Goal: Register for event/course

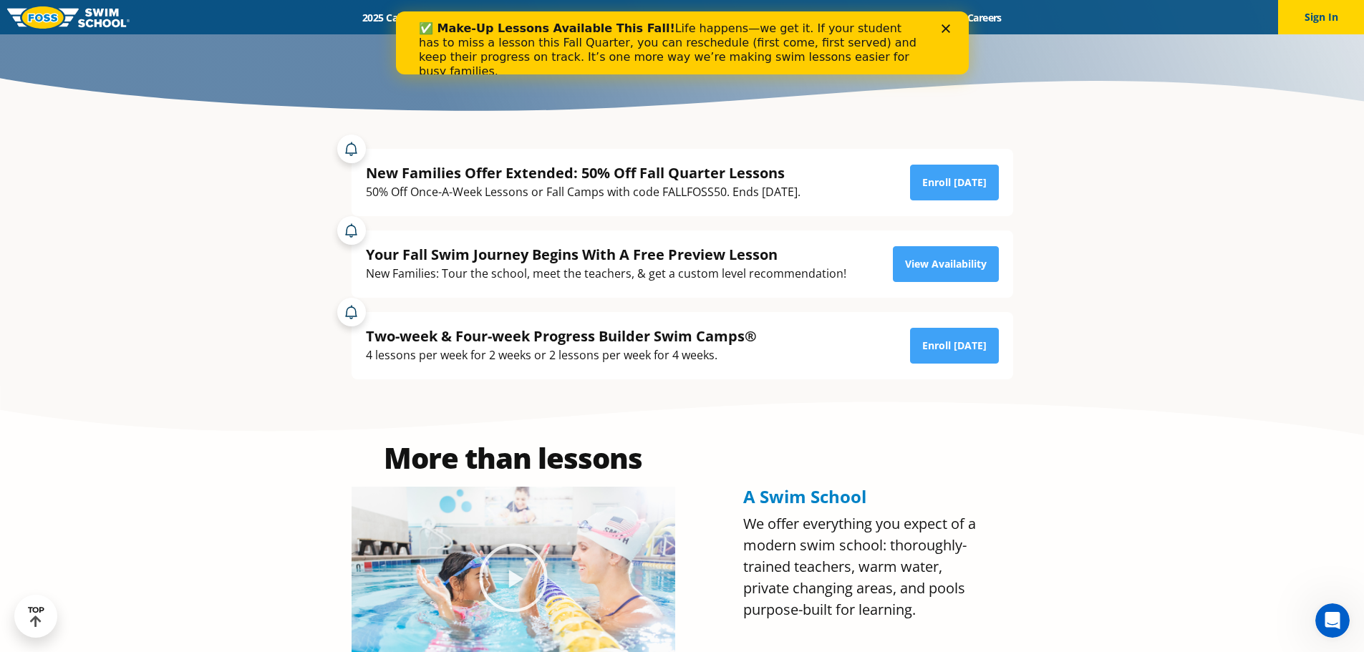
scroll to position [143, 0]
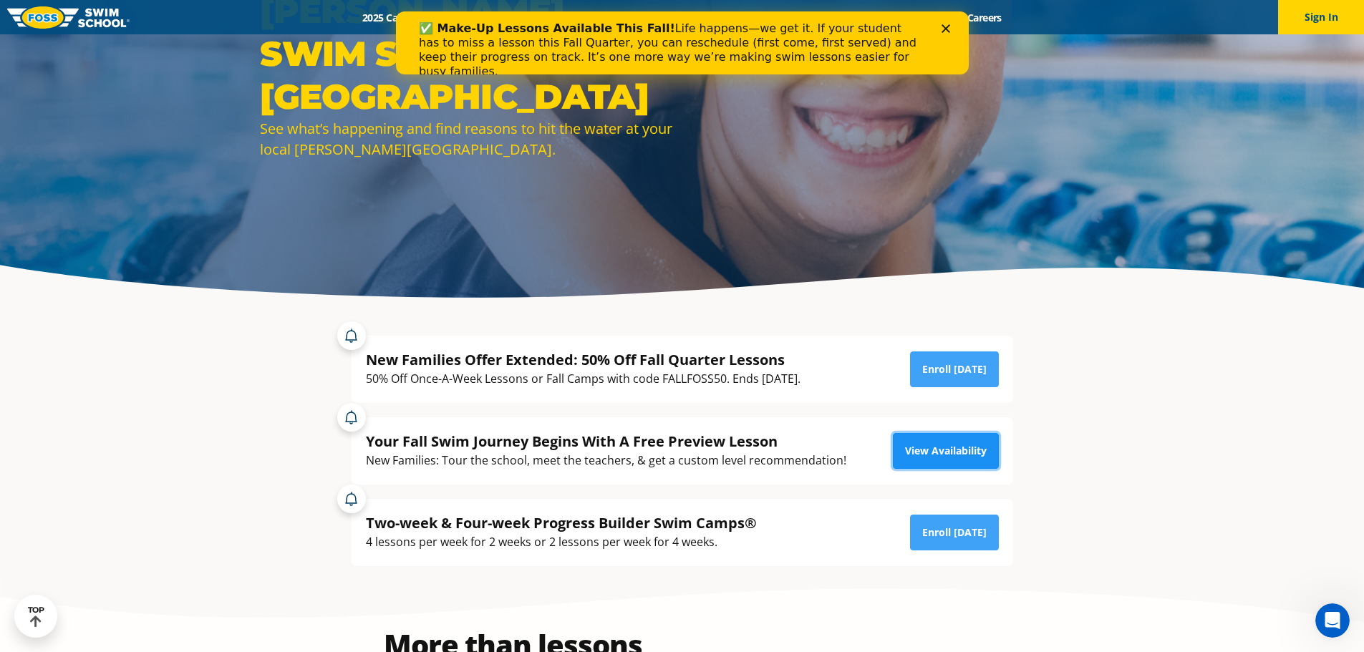
click at [945, 449] on link "View Availability" at bounding box center [946, 451] width 106 height 36
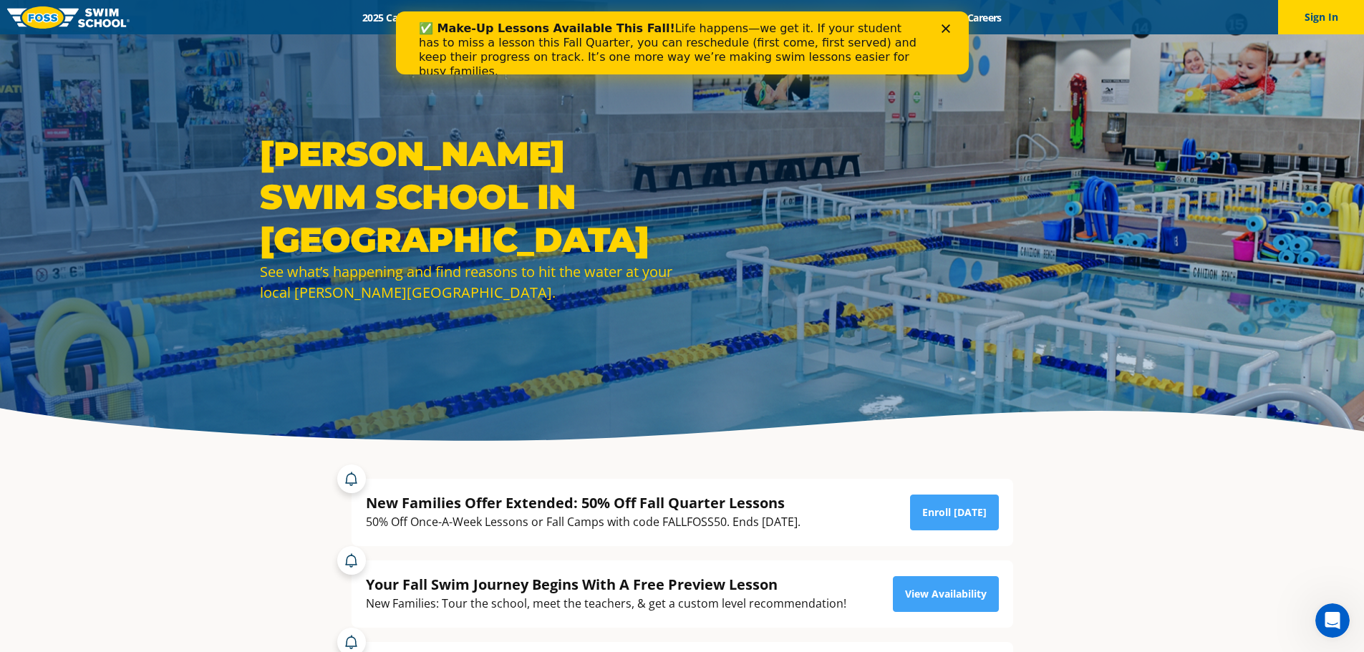
click at [948, 31] on icon "Close" at bounding box center [945, 28] width 9 height 9
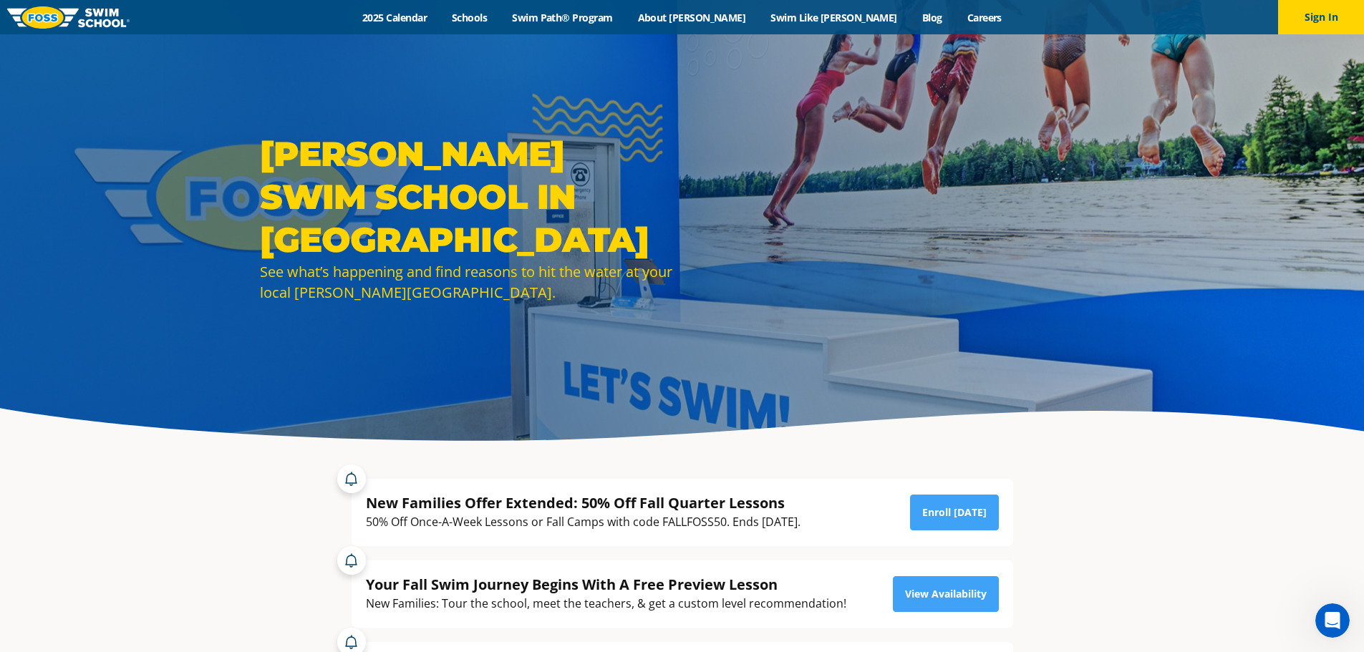
click at [450, 24] on div "Menu 2025 Calendar Schools Swim Path® Program About [PERSON_NAME] Swim Like [PE…" at bounding box center [682, 17] width 1364 height 34
click at [440, 16] on link "2025 Calendar" at bounding box center [394, 18] width 89 height 14
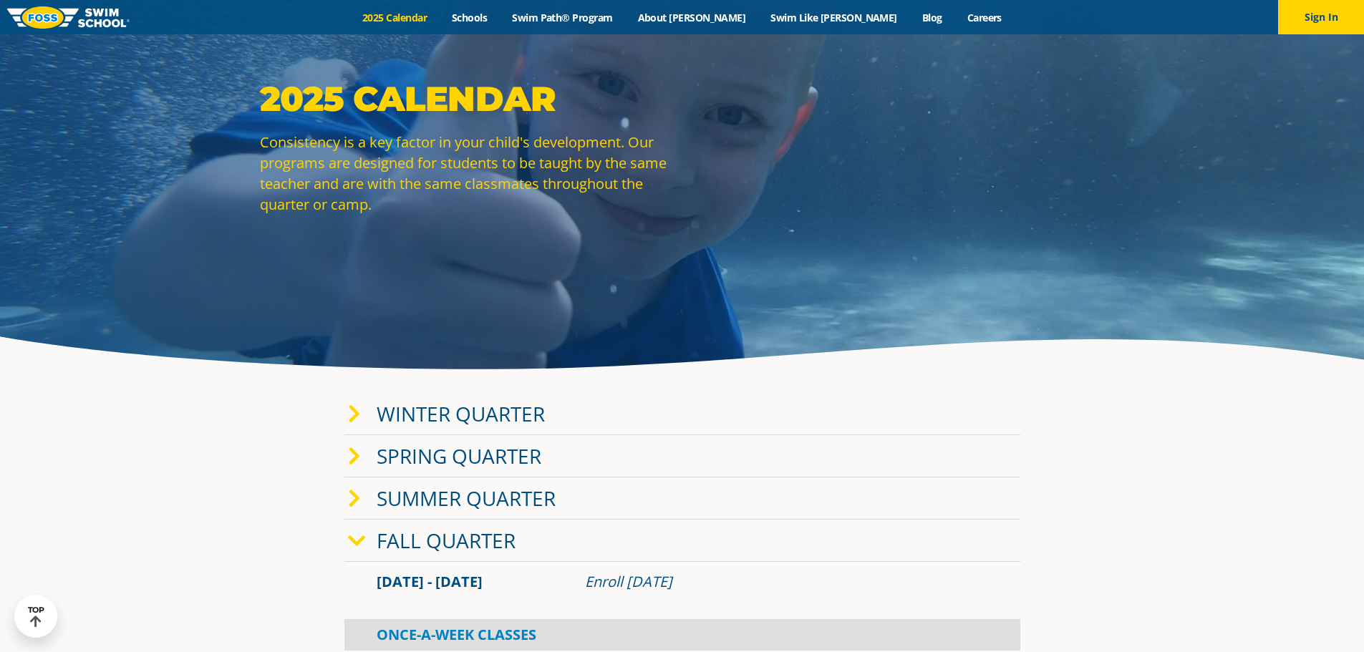
click at [377, 417] on link "Winter Quarter" at bounding box center [461, 413] width 168 height 27
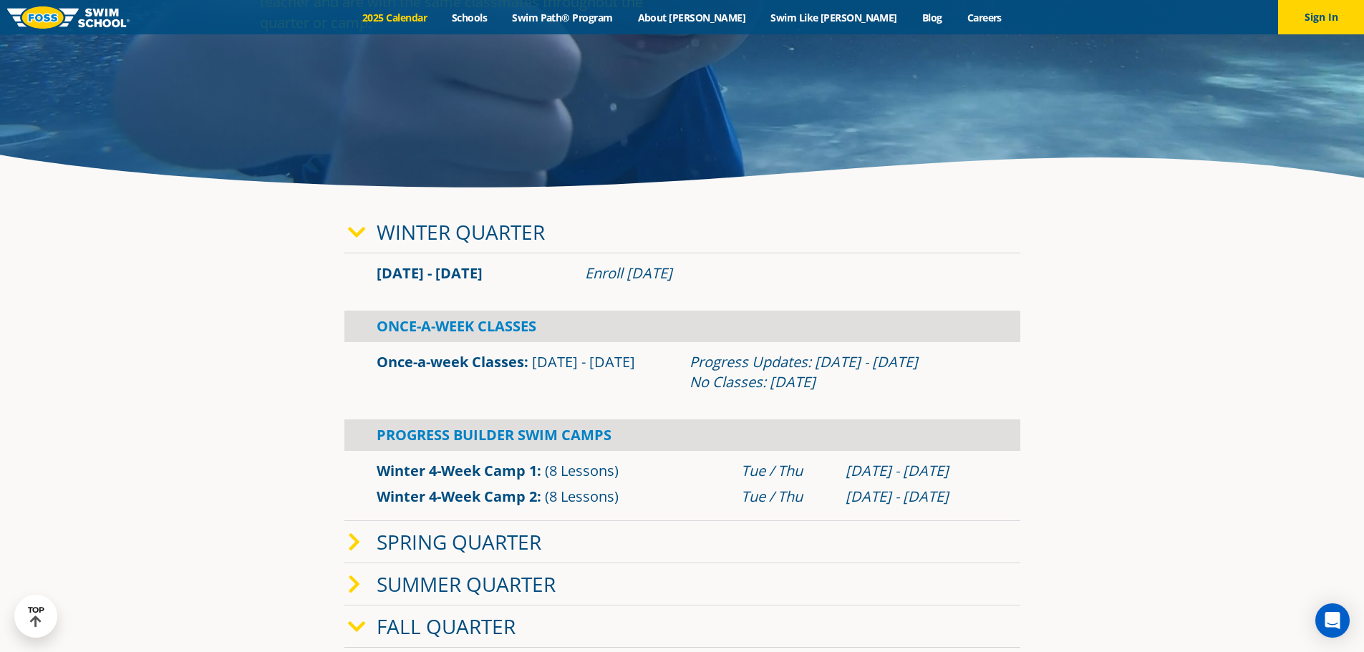
scroll to position [358, 0]
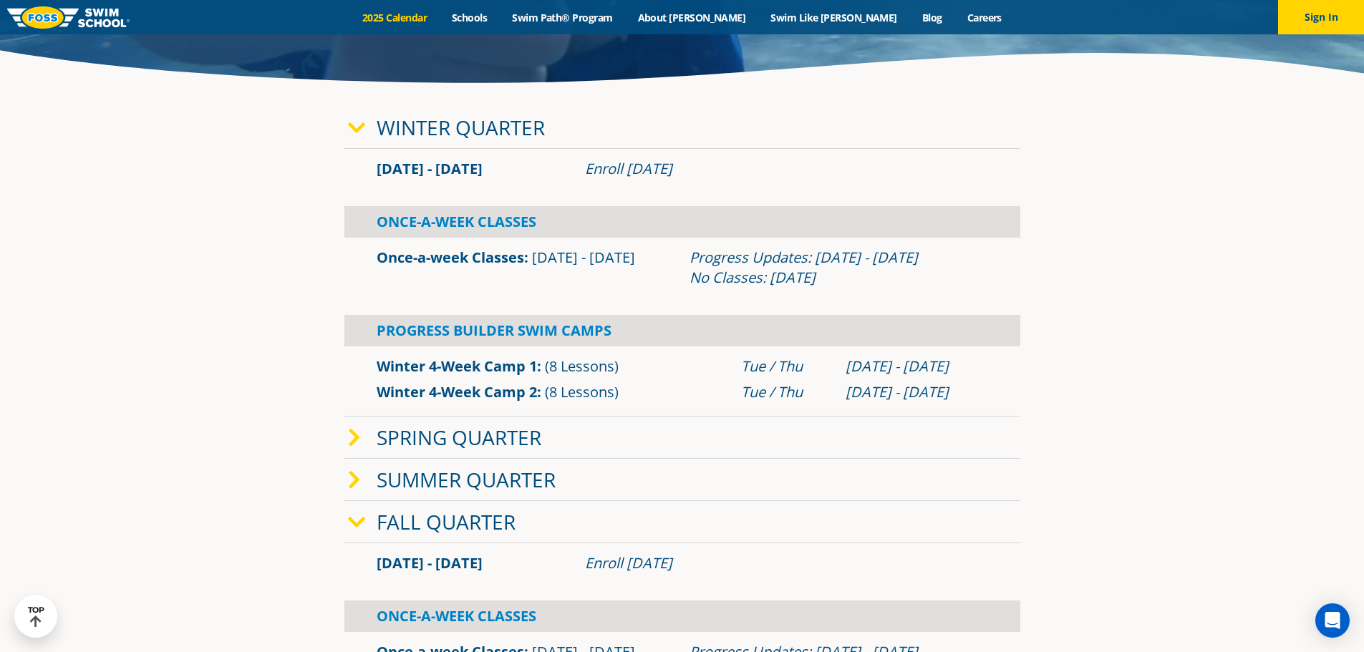
click at [367, 475] on span at bounding box center [362, 480] width 29 height 21
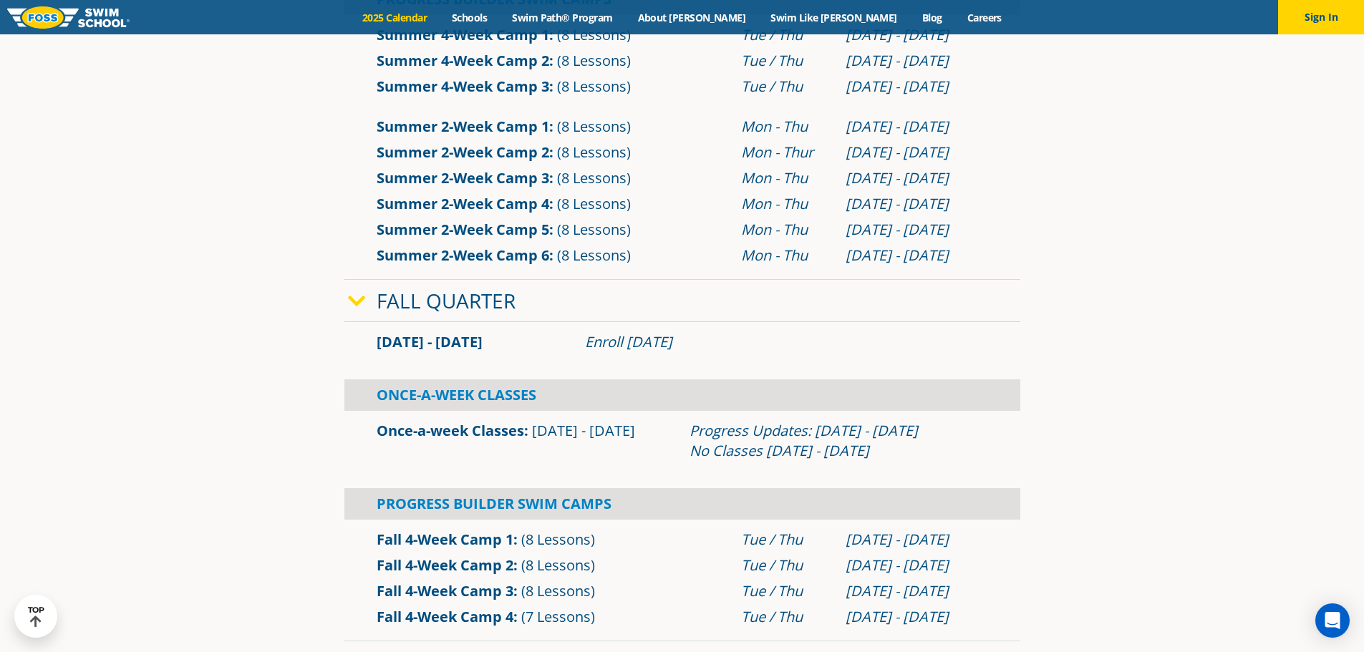
scroll to position [1074, 0]
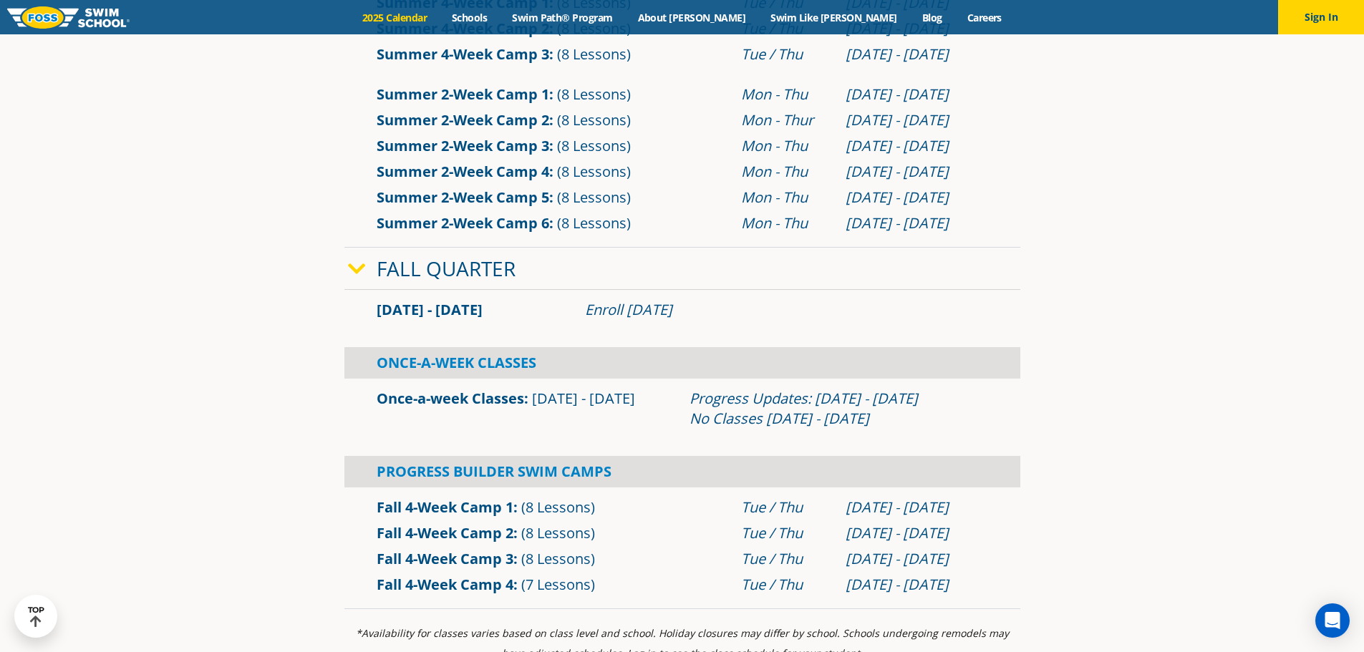
click at [356, 271] on icon at bounding box center [357, 269] width 18 height 20
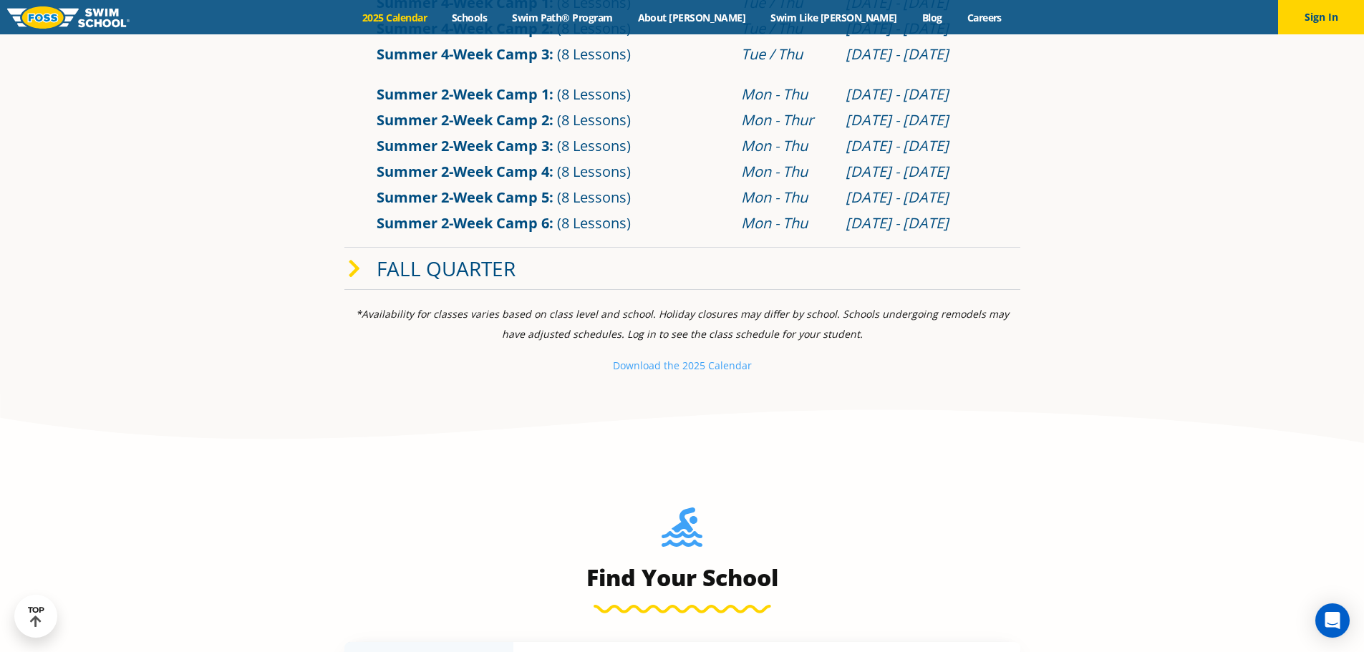
click at [356, 271] on icon at bounding box center [354, 269] width 13 height 20
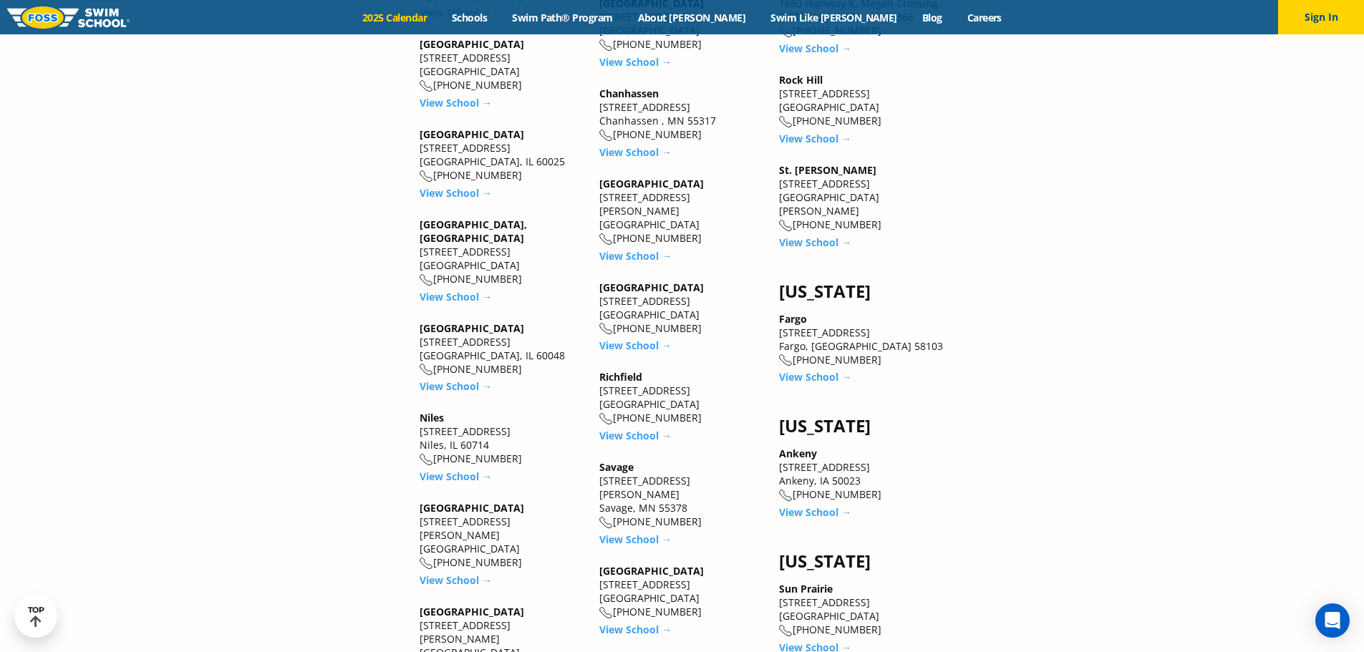
scroll to position [2434, 0]
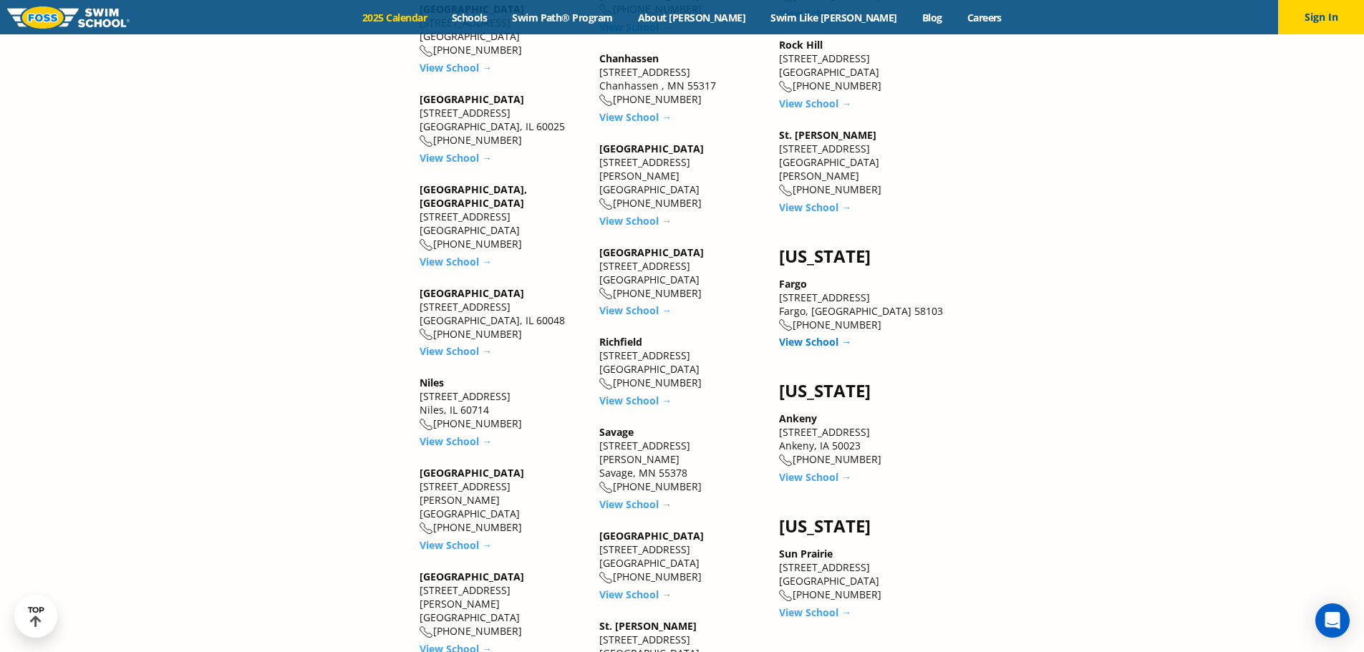
click at [829, 335] on link "View School →" at bounding box center [815, 342] width 72 height 14
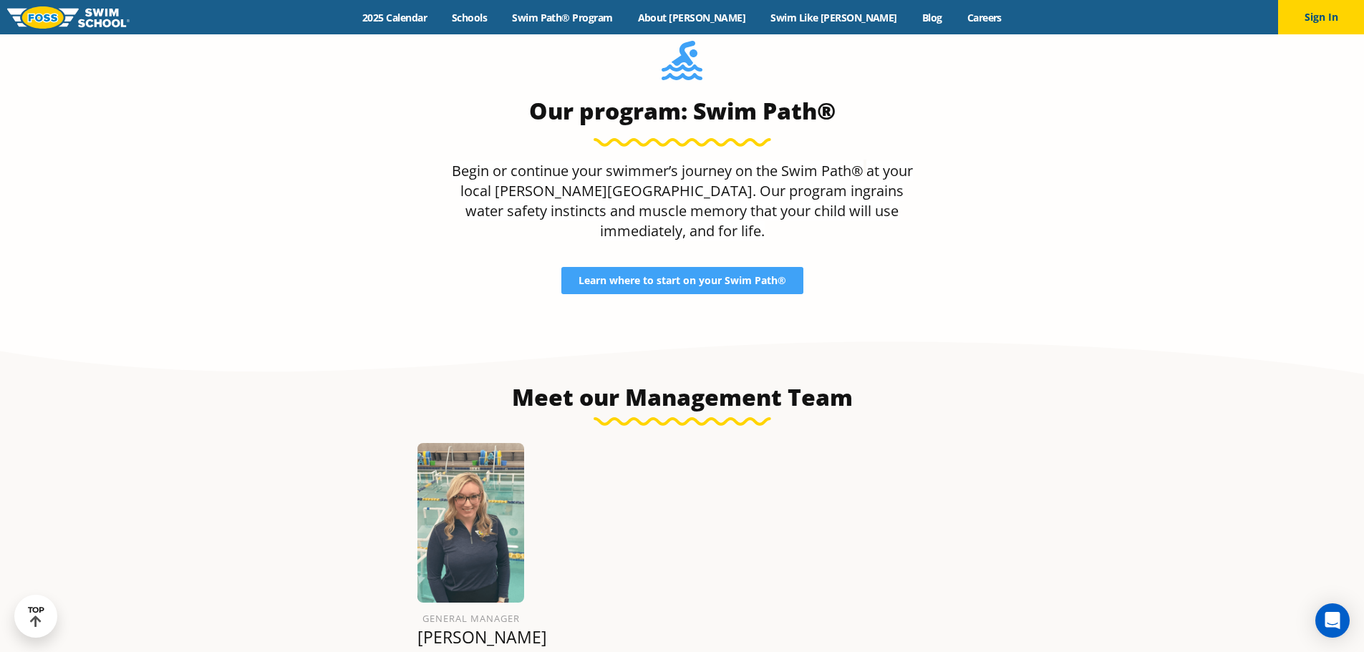
scroll to position [1432, 0]
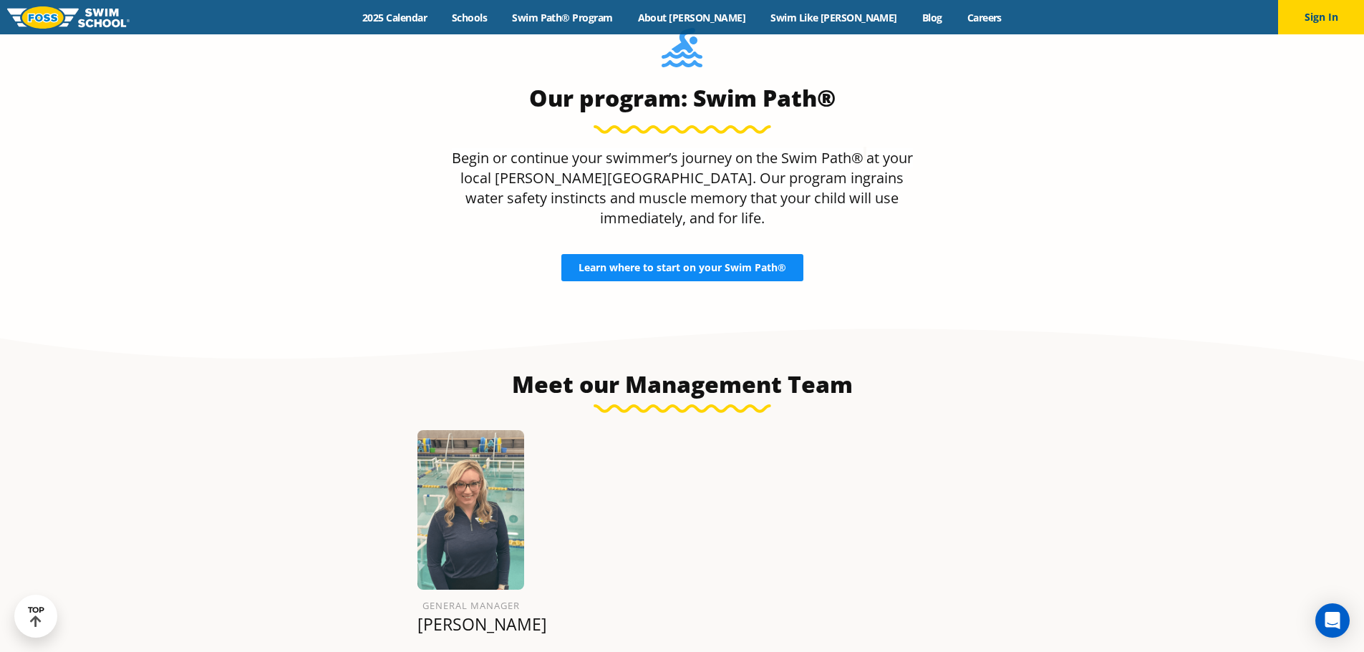
click at [753, 263] on span "Learn where to start on your Swim Path®" at bounding box center [682, 268] width 208 height 10
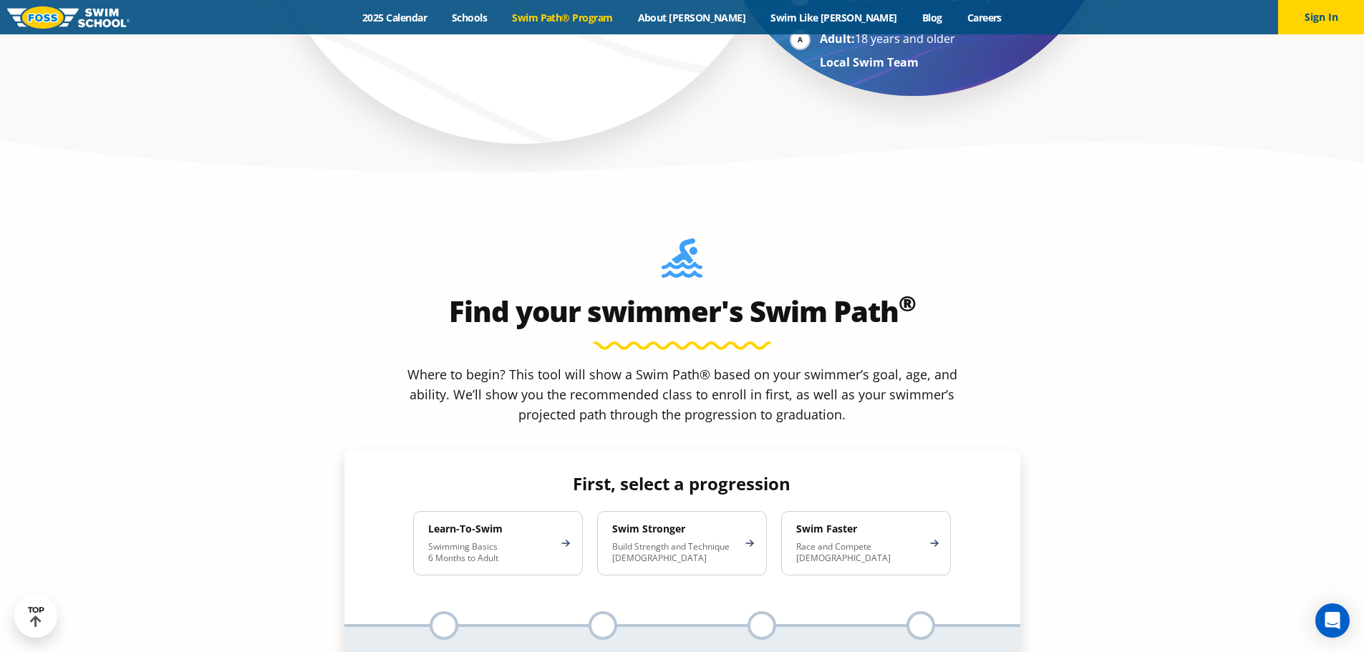
scroll to position [1217, 0]
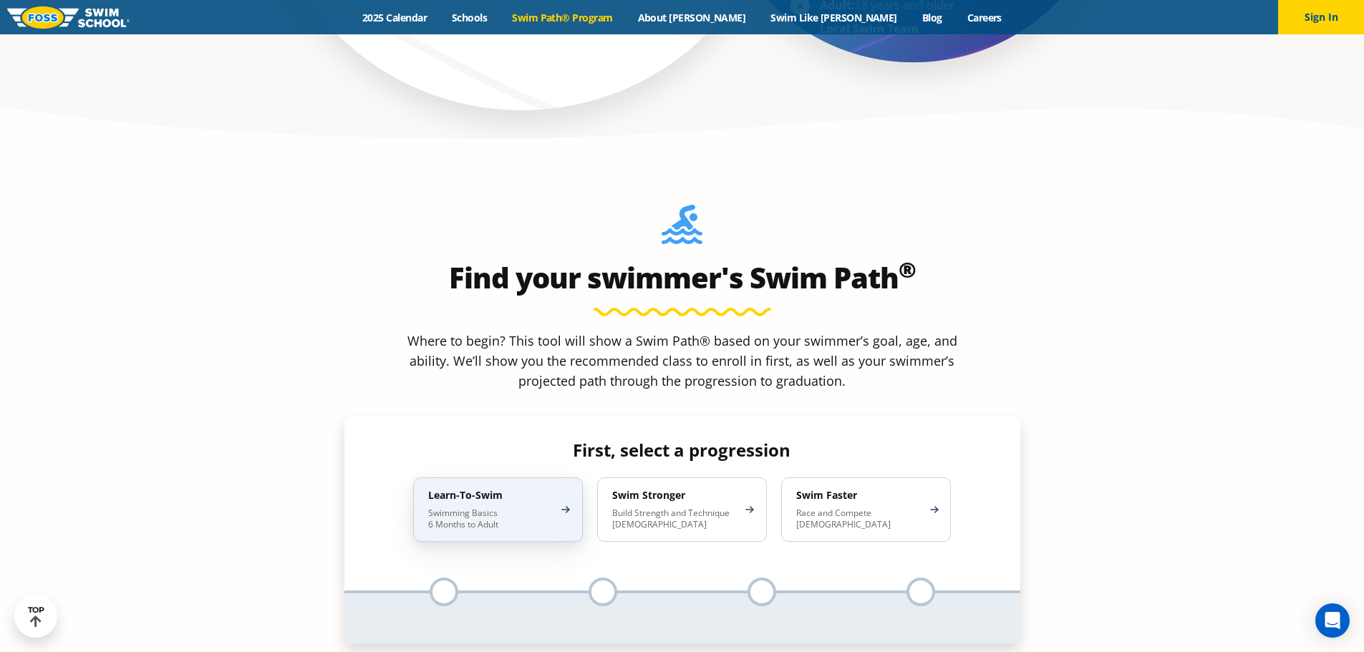
click at [563, 477] on div "Learn-To-Swim Swimming Basics 6 Months to Adult" at bounding box center [498, 509] width 170 height 64
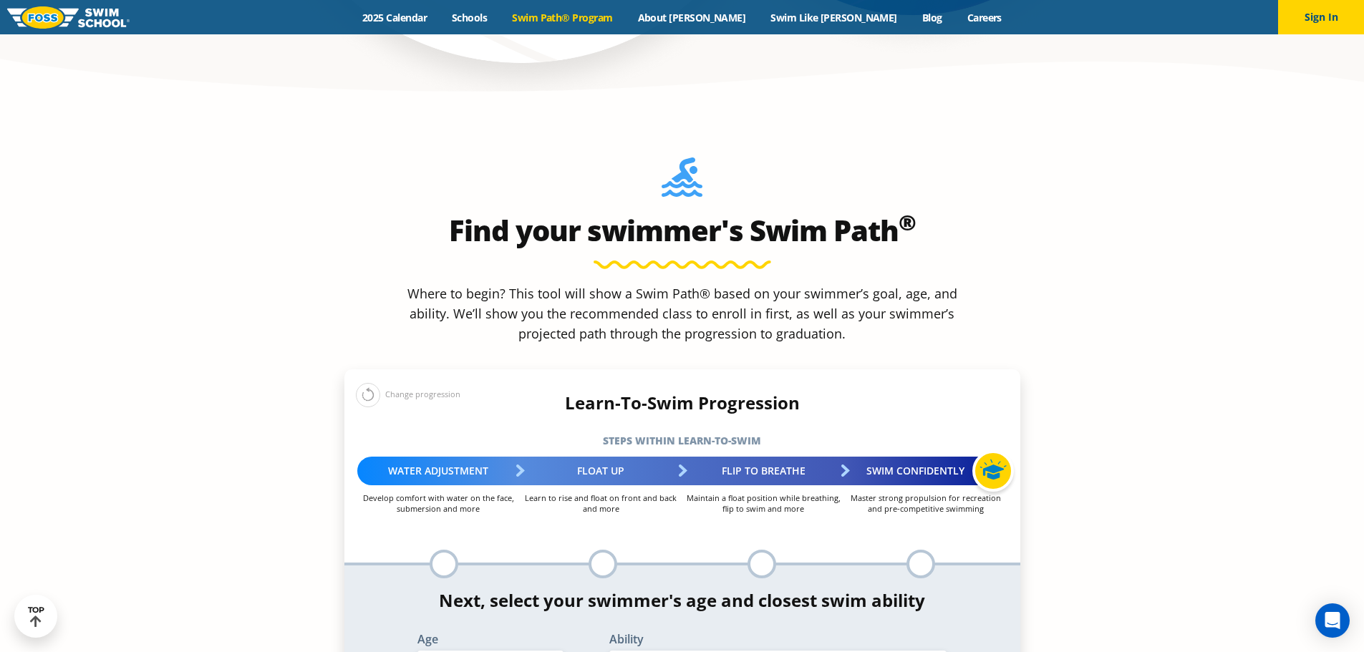
scroll to position [1432, 0]
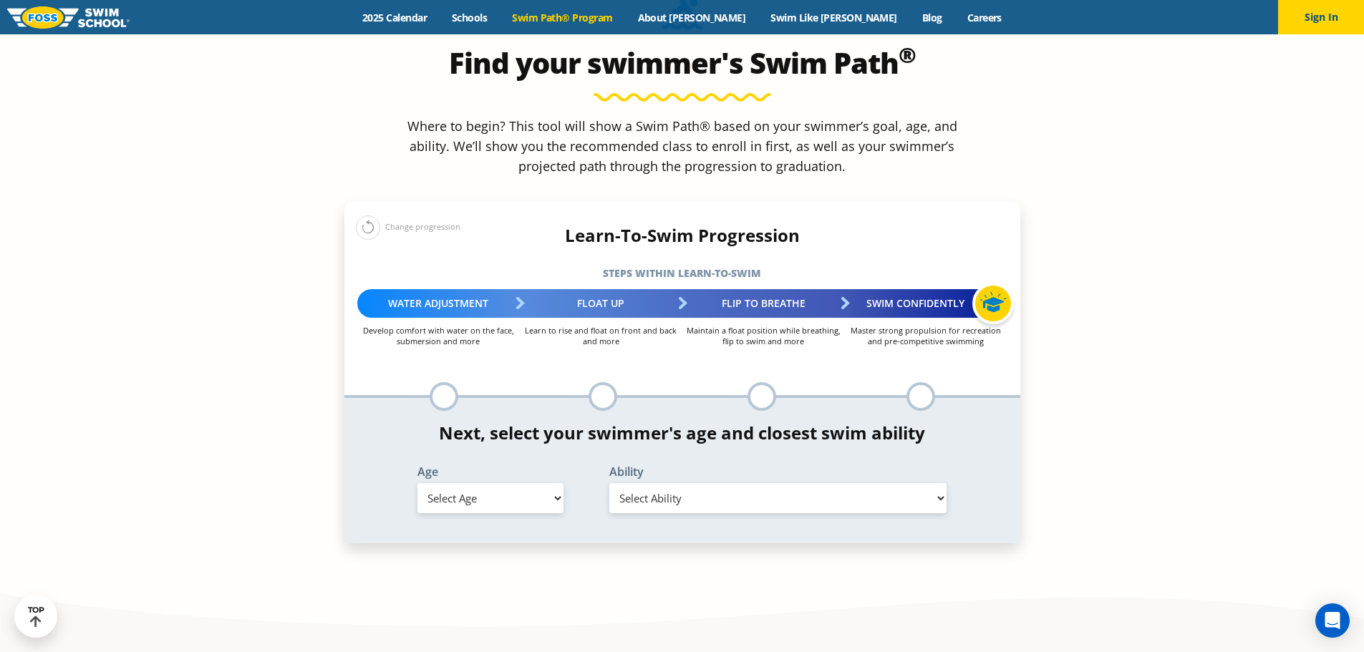
click at [545, 483] on select "Select Age 6 months - 1 year 1 year 2 years 3 years 4 years 5 years 6 years 7 y…" at bounding box center [490, 498] width 146 height 30
select select "5-years"
click at [417, 483] on select "Select Age 6 months - 1 year 1 year 2 years 3 years 4 years 5 years 6 years 7 y…" at bounding box center [490, 498] width 146 height 30
click at [667, 483] on select "Select Ability First in-water experience When in the water, reliant on a life j…" at bounding box center [778, 498] width 338 height 30
select select "5-years-when-in-the-water-reliant-on-a-life-jacket-or-floatation-device"
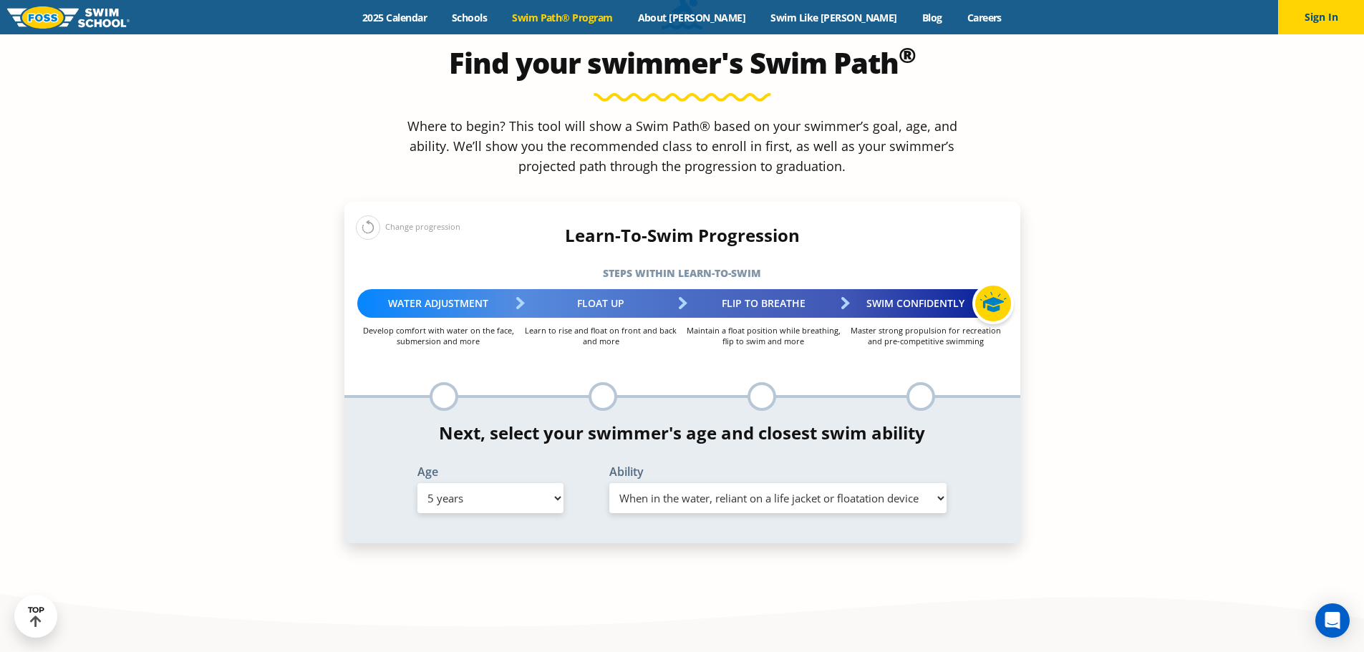
click at [609, 483] on select "Select Ability First in-water experience When in the water, reliant on a life j…" at bounding box center [778, 498] width 338 height 30
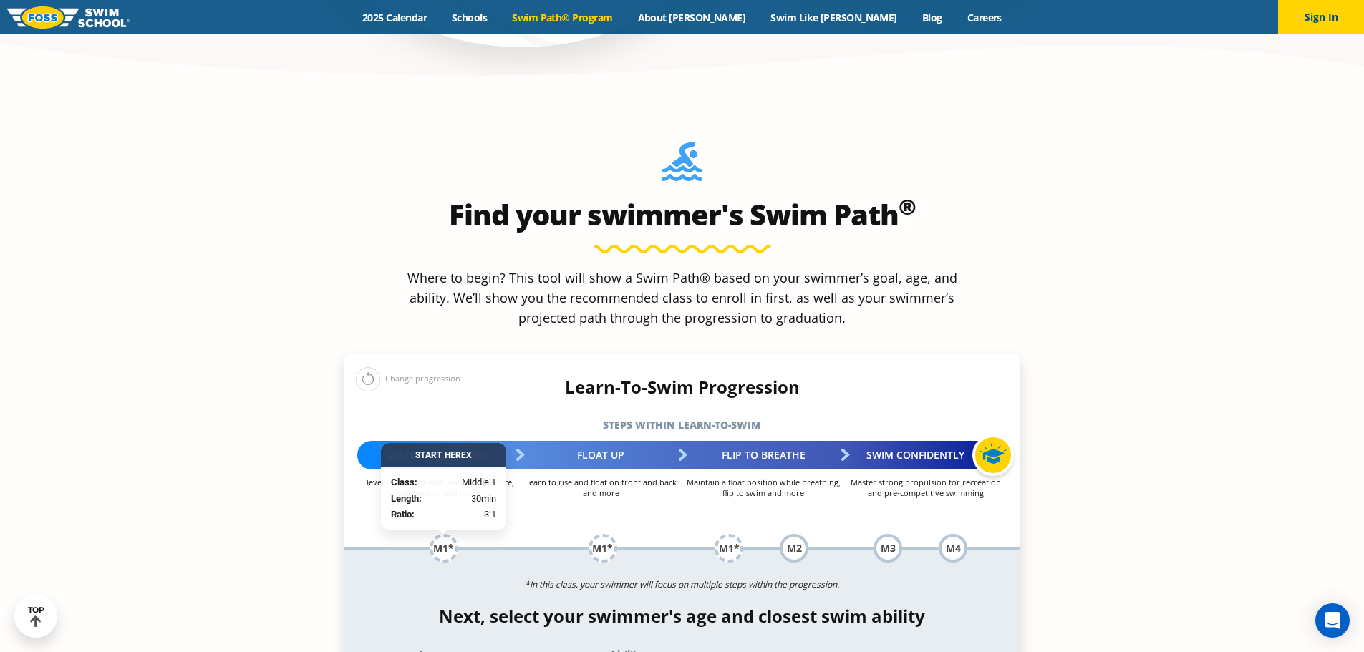
scroll to position [1289, 0]
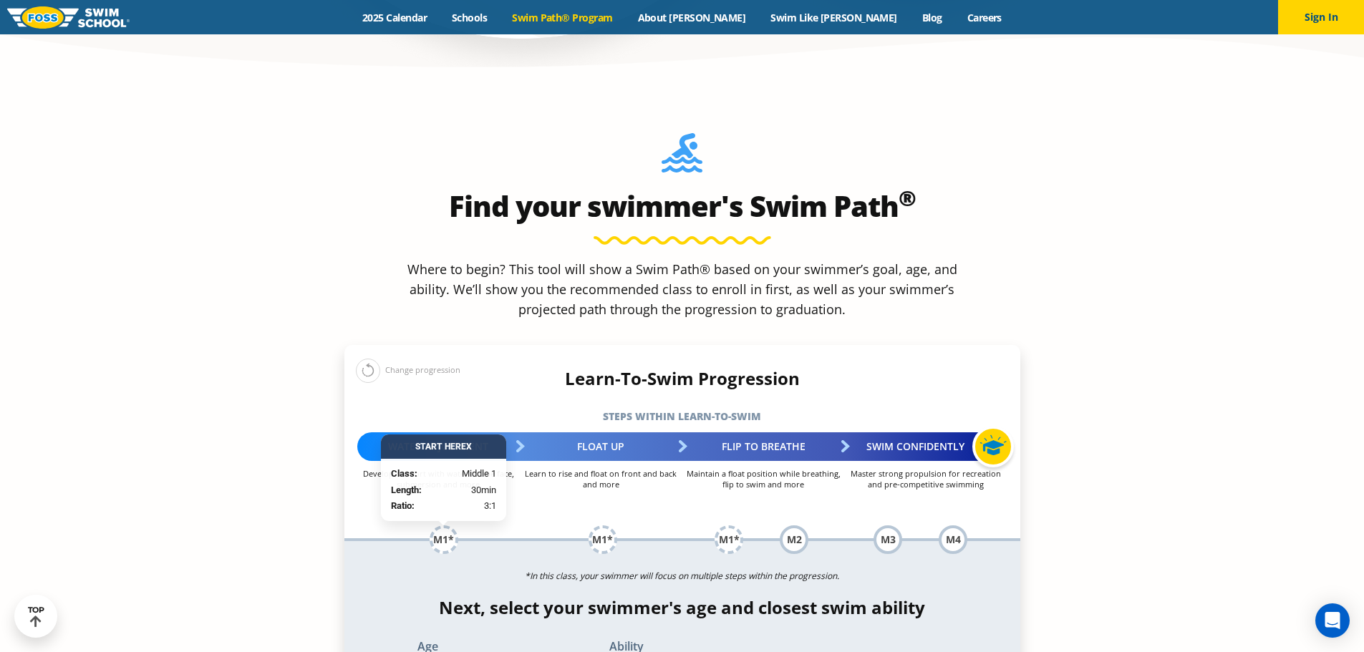
select select "4-years"
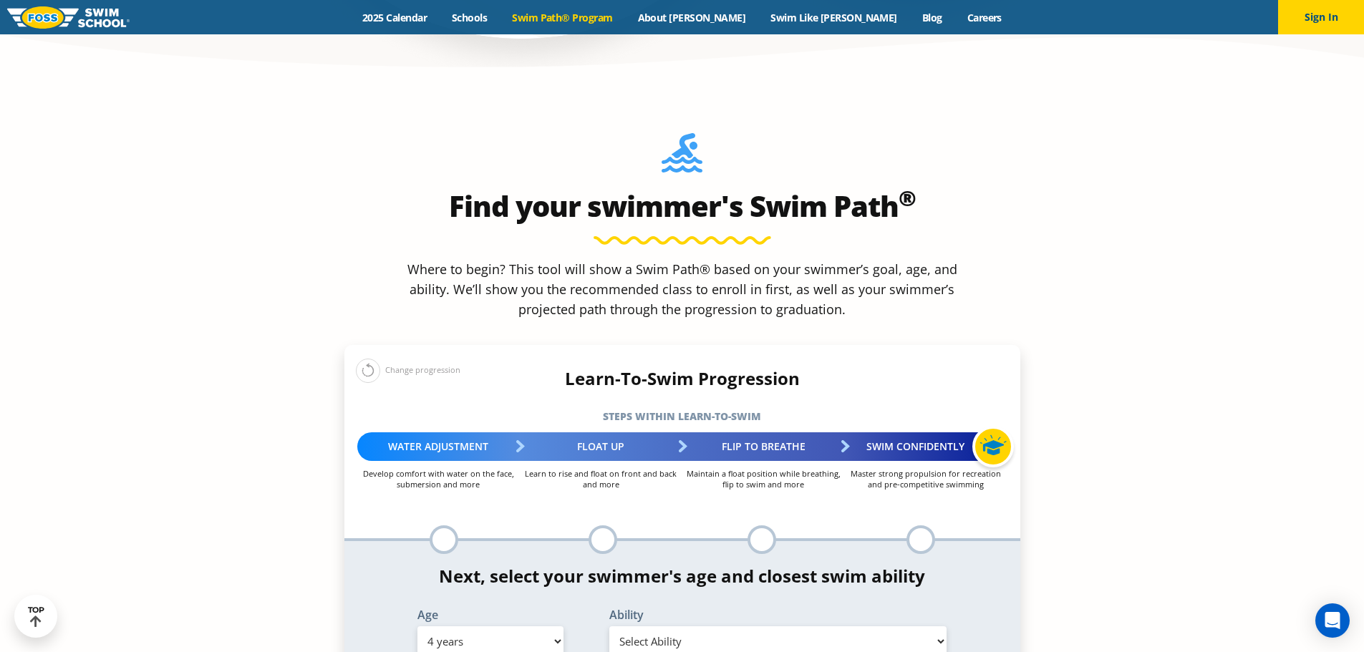
scroll to position [1360, 0]
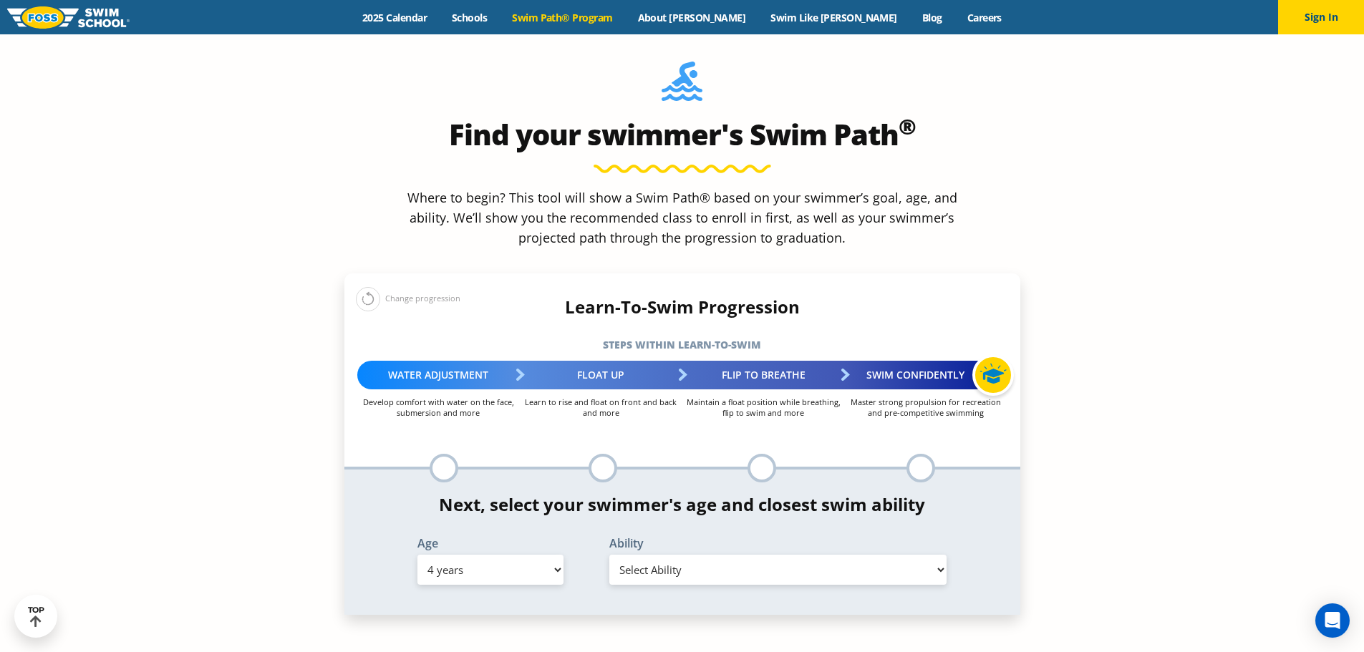
click at [649, 555] on select "Select Ability First in-water experience When in the water, reliant on a life j…" at bounding box center [778, 570] width 338 height 30
select select "4-years-when-in-the-water-reliant-on-a-life-jacket-or-floatation-device"
click at [609, 555] on select "Select Ability First in-water experience When in the water, reliant on a life j…" at bounding box center [778, 570] width 338 height 30
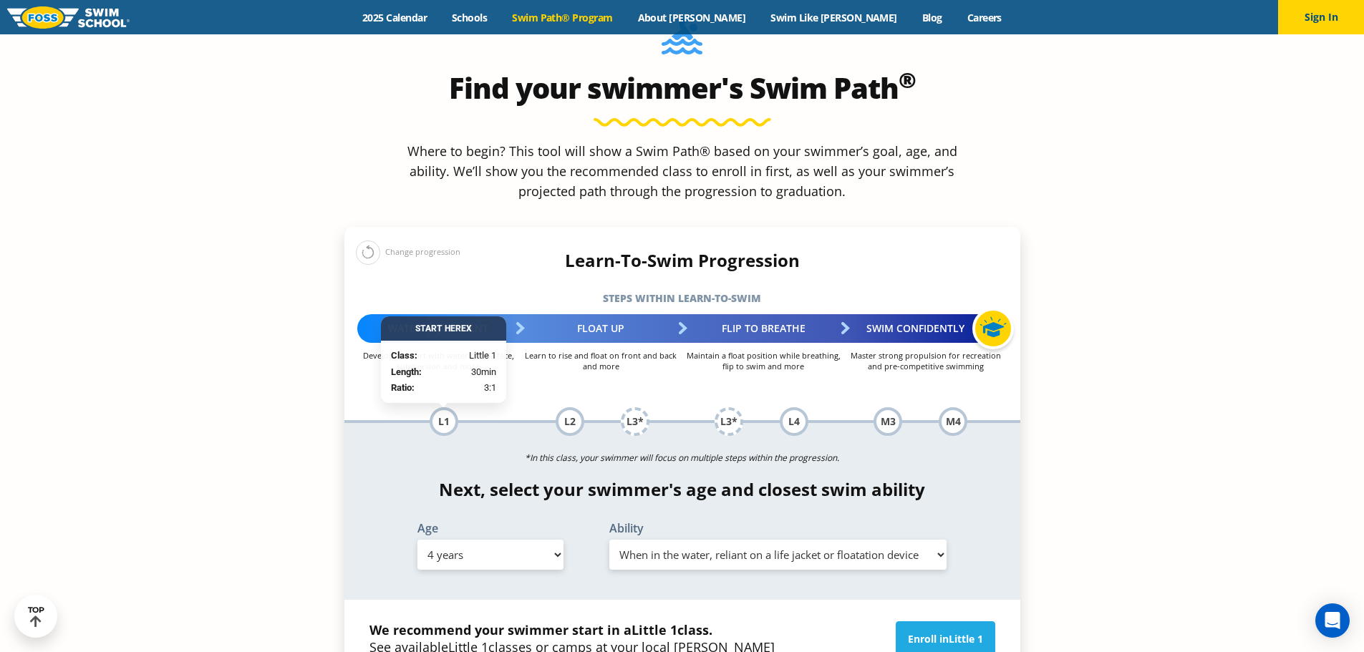
scroll to position [1432, 0]
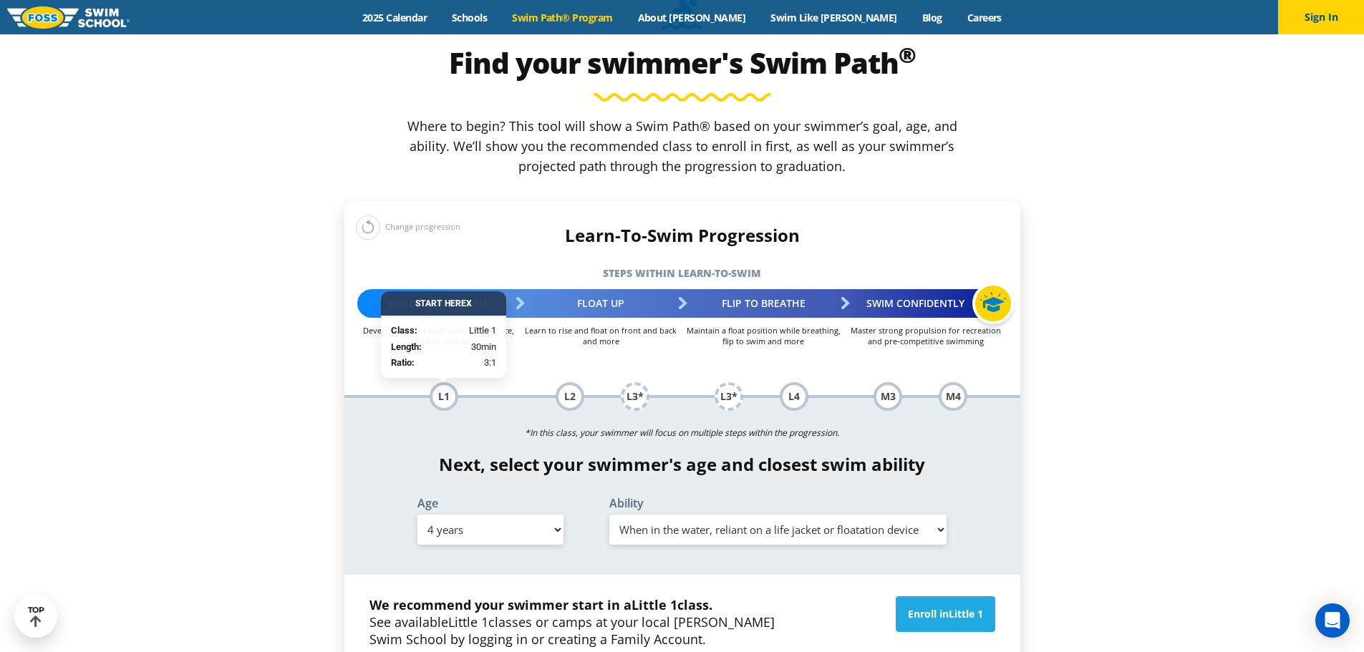
click at [547, 515] on select "Select Age 6 months - 1 year 1 year 2 years 3 years 4 years 5 years 6 years 7 y…" at bounding box center [490, 530] width 146 height 30
select select "5-years"
click at [417, 515] on select "Select Age 6 months - 1 year 1 year 2 years 3 years 4 years 5 years 6 years 7 y…" at bounding box center [490, 530] width 146 height 30
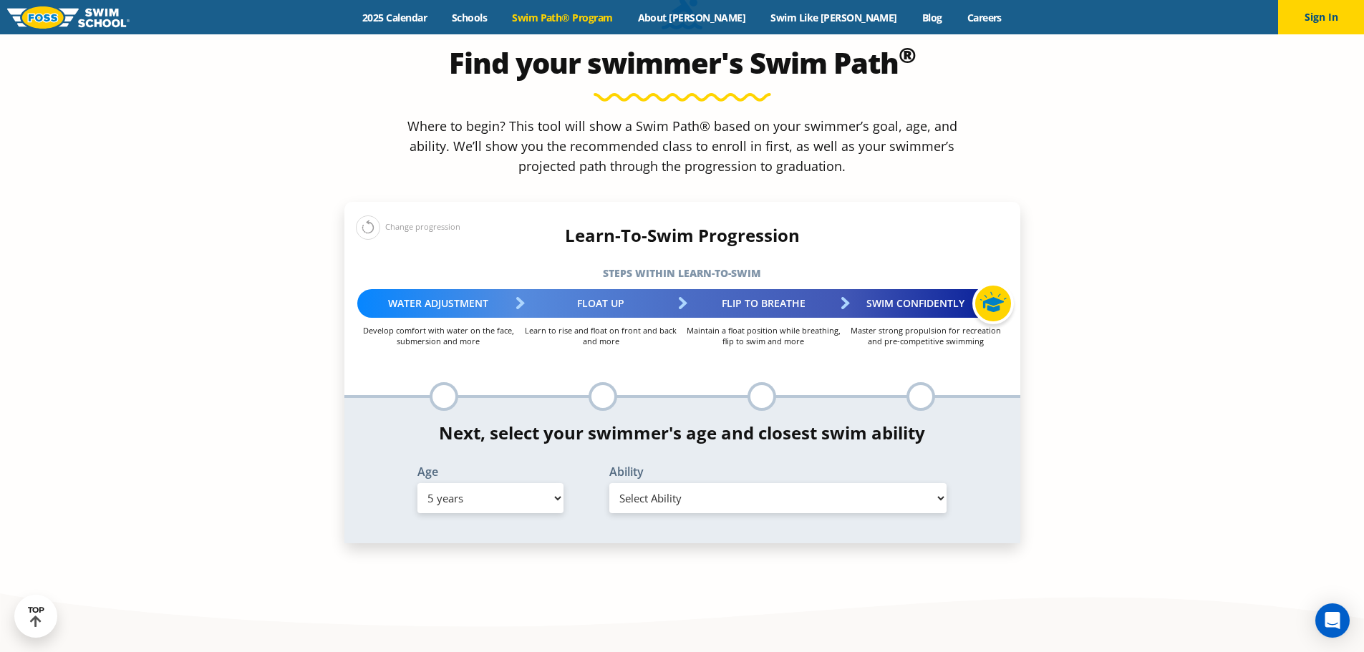
click at [666, 483] on select "Select Ability First in-water experience When in the water, reliant on a life j…" at bounding box center [778, 498] width 338 height 30
select select "5-years-uncomfortable-putting-face-in-the-water-andor-getting-water-on-ears-whi…"
click at [609, 483] on select "Select Ability First in-water experience When in the water, reliant on a life j…" at bounding box center [778, 498] width 338 height 30
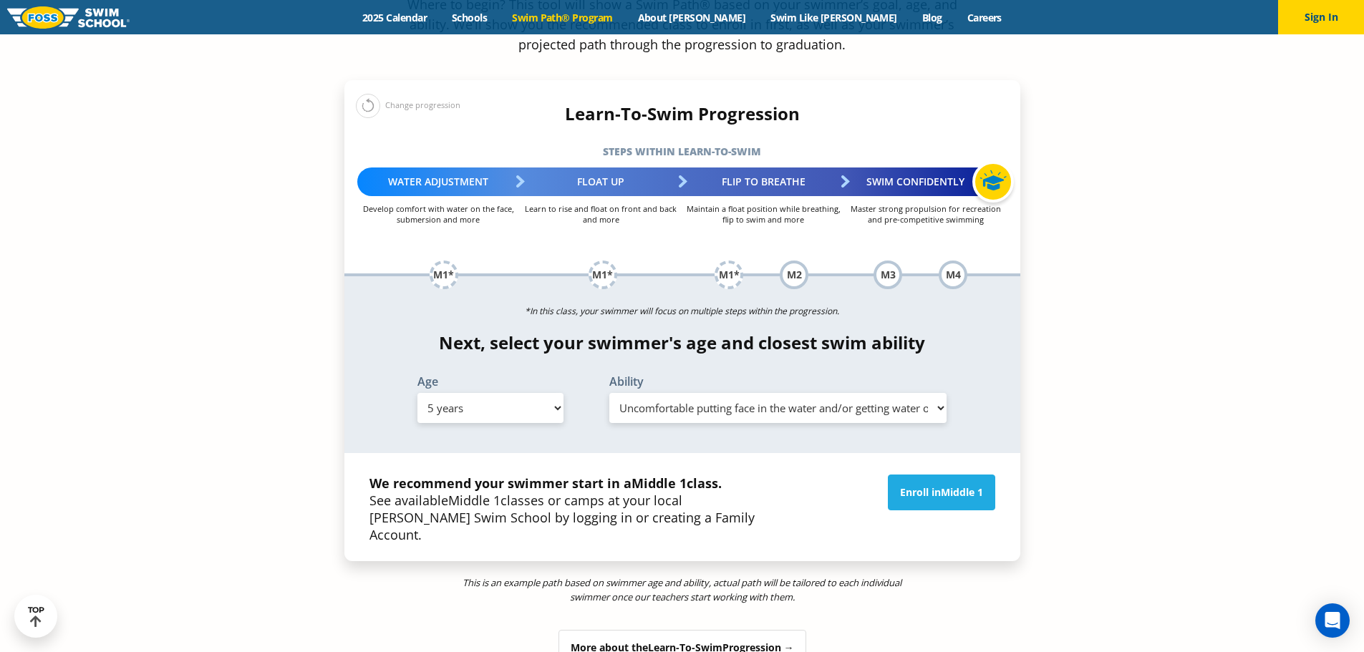
scroll to position [1575, 0]
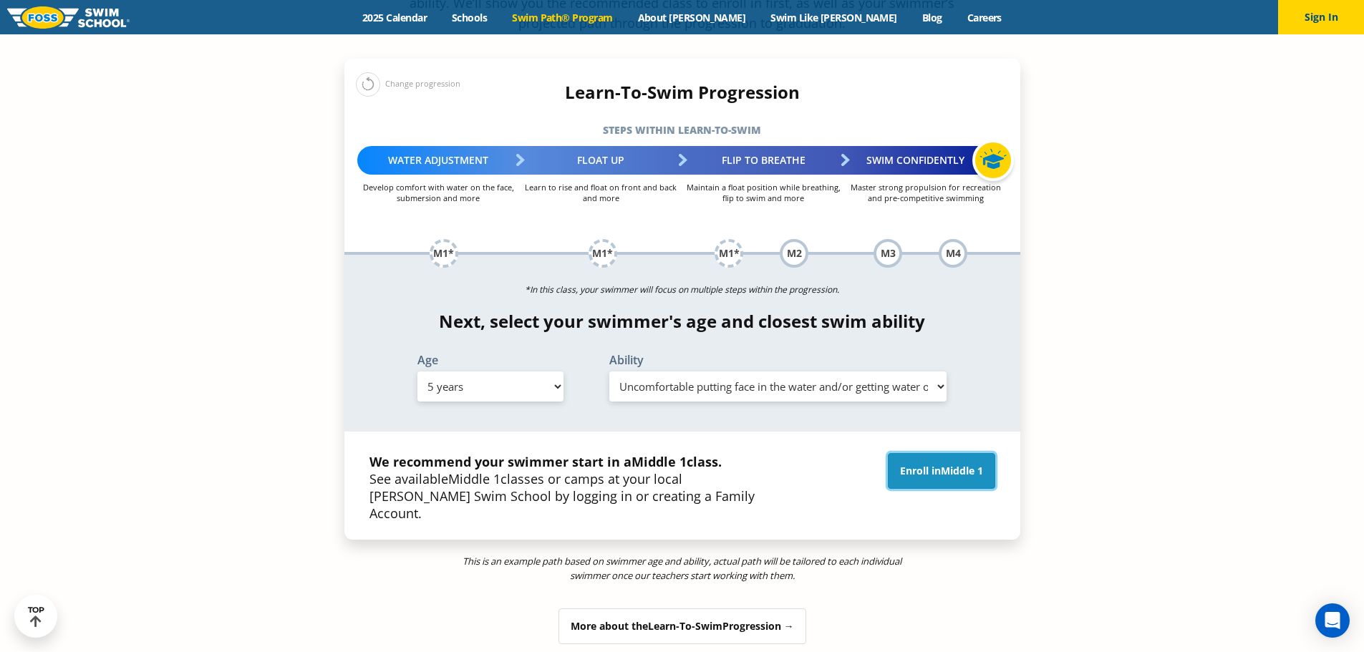
click at [891, 453] on link "Enroll in Middle 1" at bounding box center [941, 471] width 107 height 36
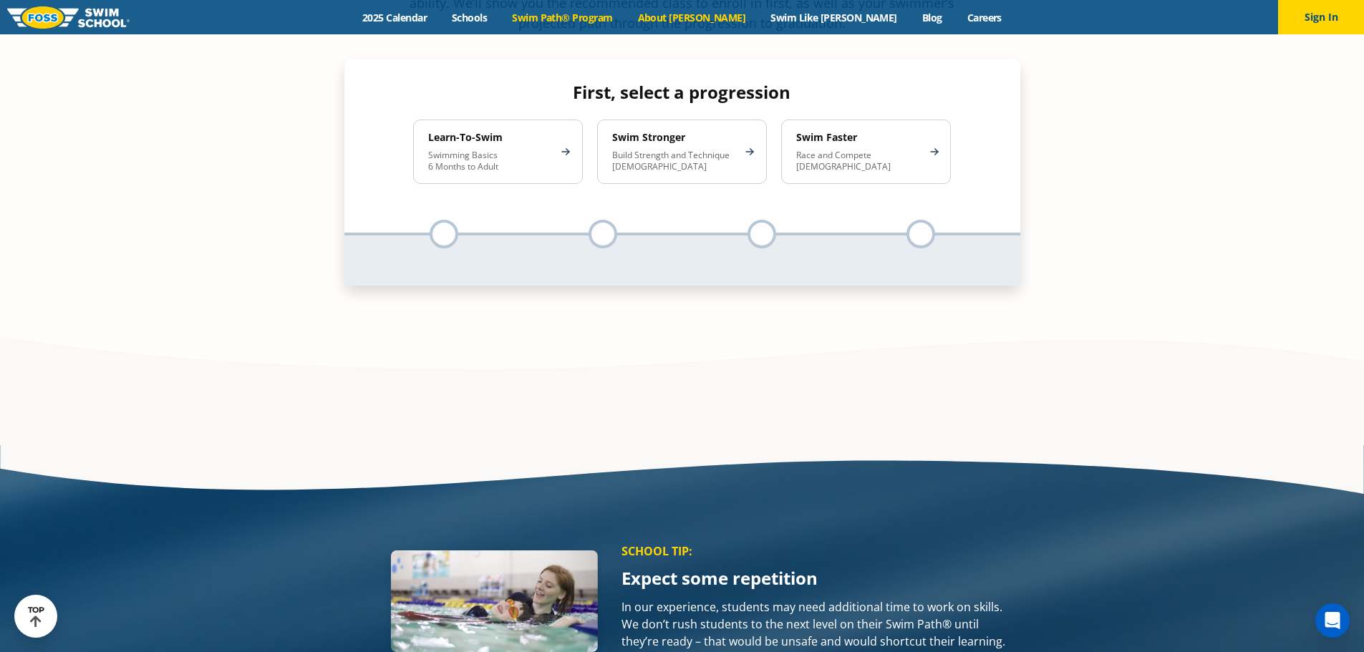
click at [744, 11] on link "About [PERSON_NAME]" at bounding box center [691, 18] width 133 height 14
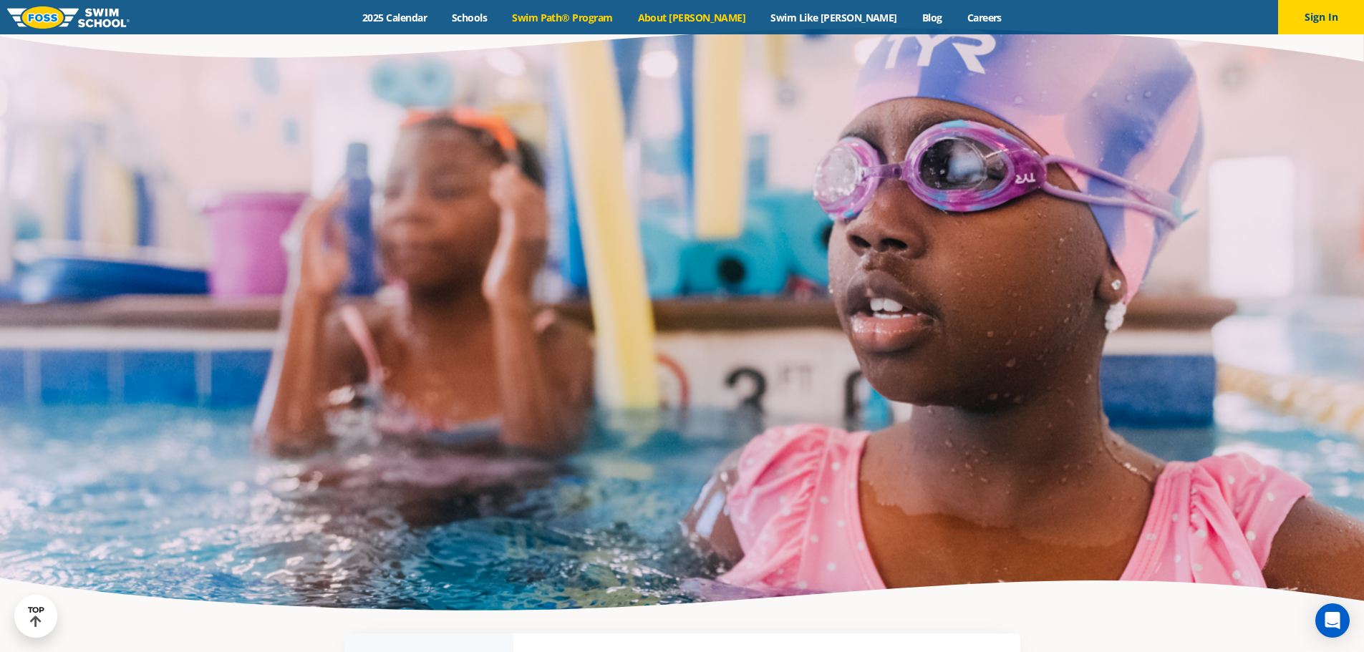
scroll to position [2843, 0]
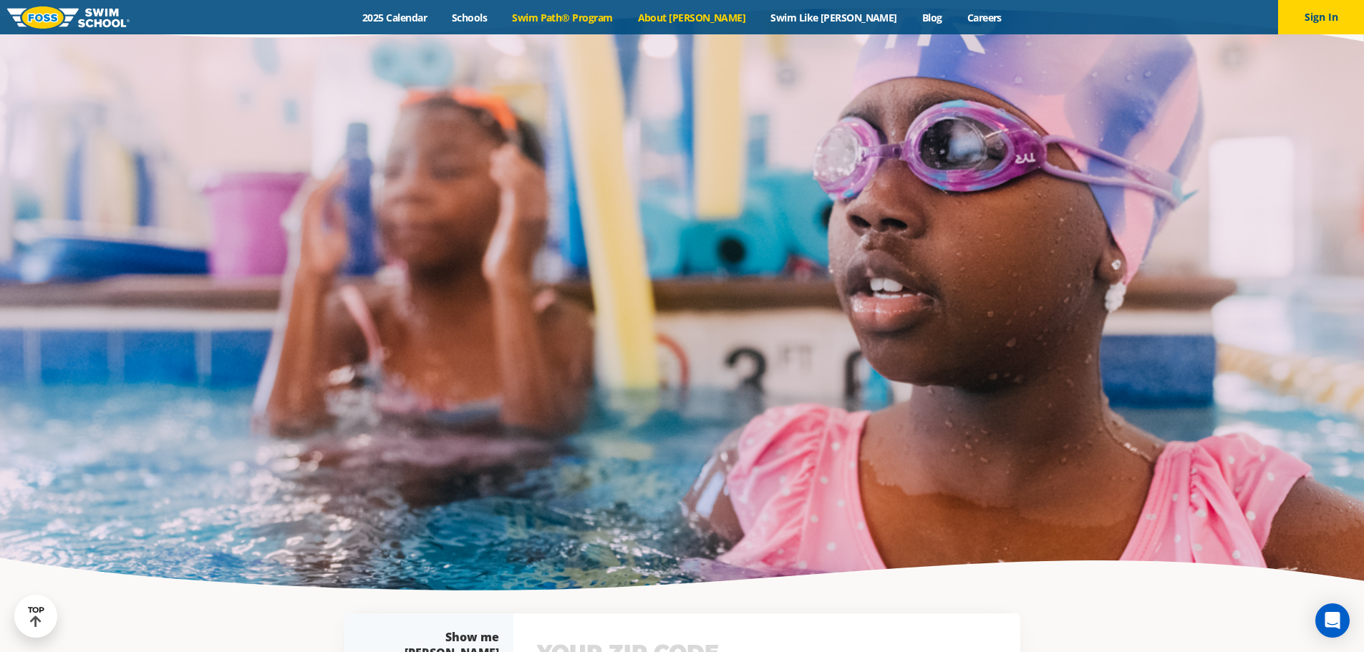
click at [573, 14] on link "Swim Path® Program" at bounding box center [562, 18] width 125 height 14
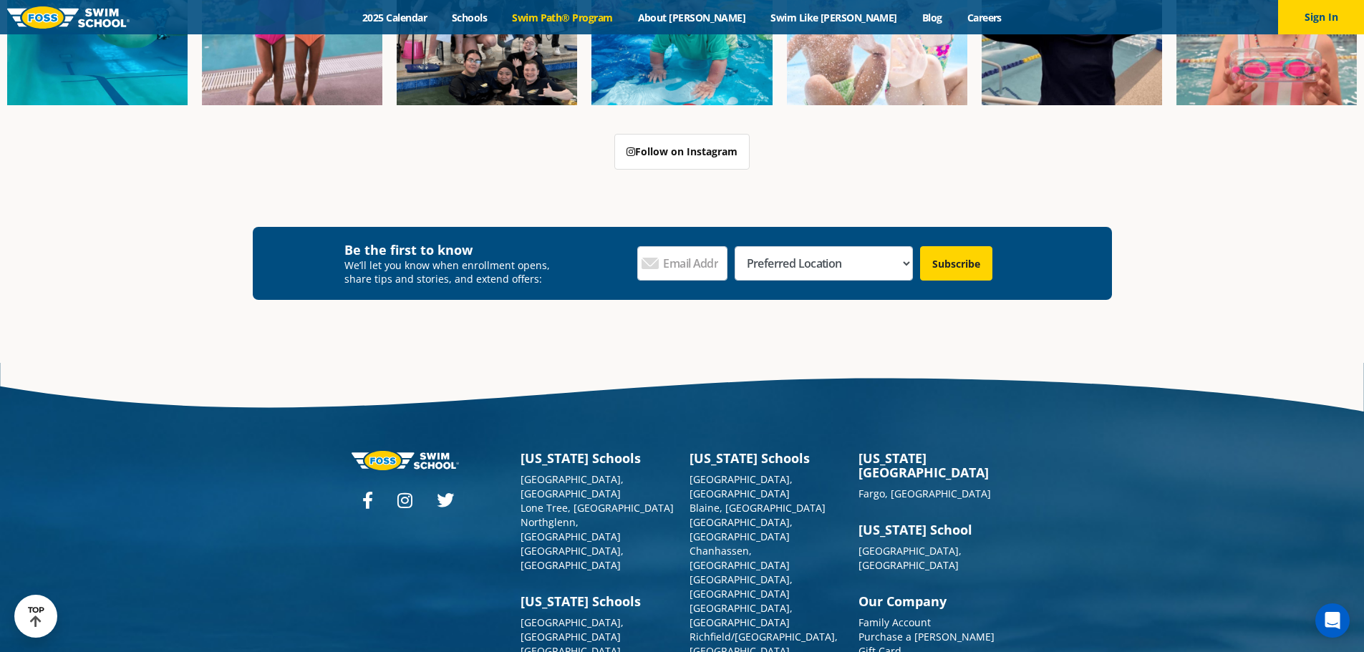
scroll to position [4288, 0]
